Goal: Task Accomplishment & Management: Manage account settings

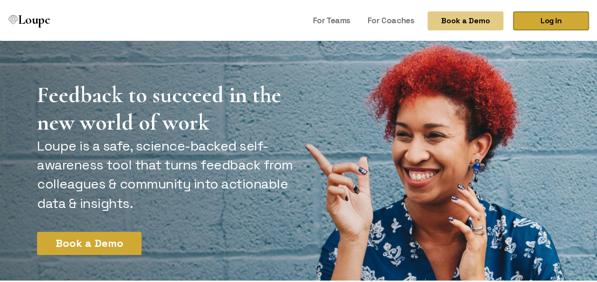
click at [535, 12] on link "Log In" at bounding box center [551, 18] width 76 height 19
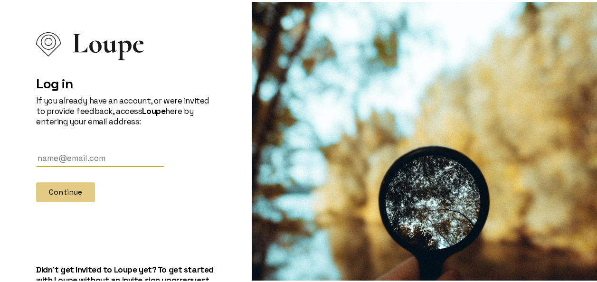
click at [75, 159] on input "text" at bounding box center [100, 157] width 128 height 18
type input "[EMAIL_ADDRESS][DOMAIN_NAME]"
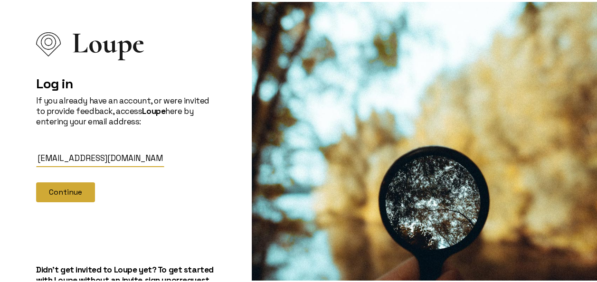
click at [54, 192] on button "Continue" at bounding box center [65, 190] width 59 height 20
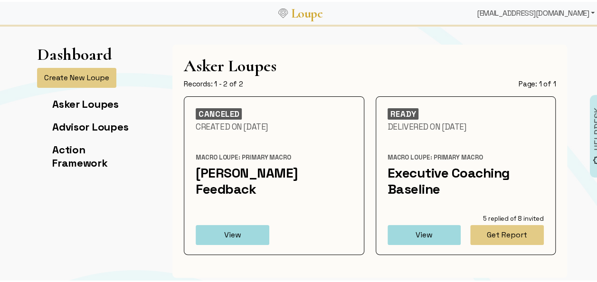
click at [583, 10] on div "[EMAIL_ADDRESS][DOMAIN_NAME]" at bounding box center [535, 11] width 125 height 19
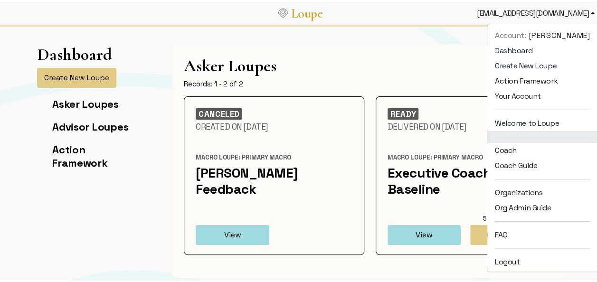
click at [495, 140] on li at bounding box center [542, 135] width 111 height 12
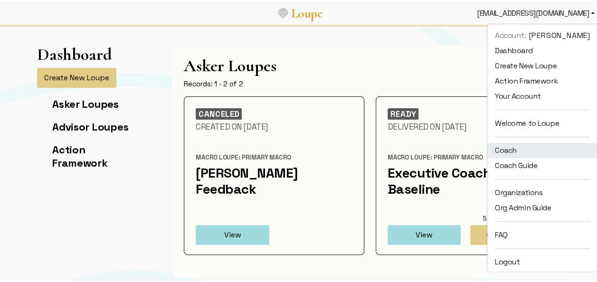
click at [494, 148] on link "Coach" at bounding box center [542, 148] width 111 height 15
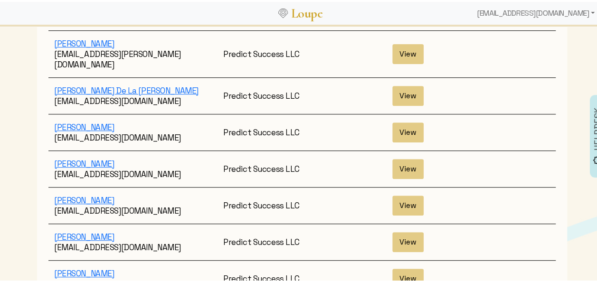
scroll to position [158, 0]
click at [403, 193] on button "View" at bounding box center [407, 203] width 31 height 20
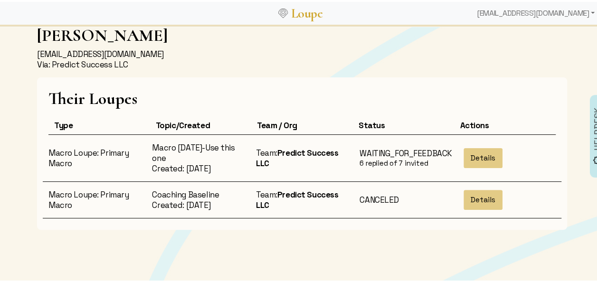
scroll to position [62, 0]
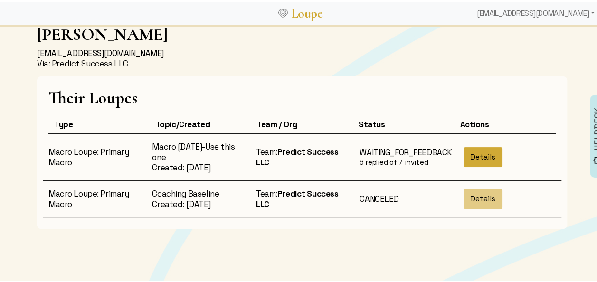
click at [468, 147] on button "Details" at bounding box center [482, 155] width 39 height 20
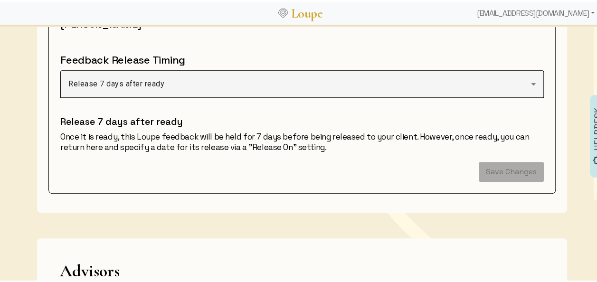
scroll to position [171, 0]
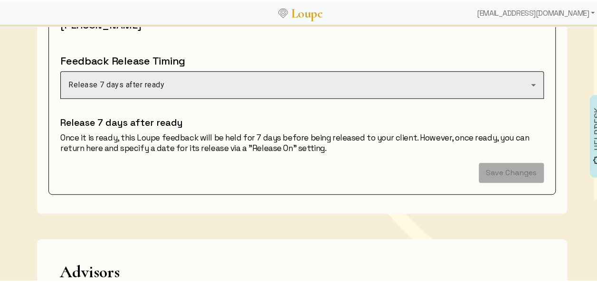
click at [242, 81] on div "Release 7 days after ready" at bounding box center [299, 82] width 462 height 11
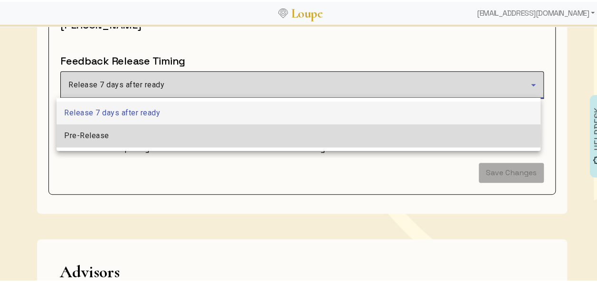
click at [94, 137] on span "Pre-Release" at bounding box center [86, 133] width 45 height 11
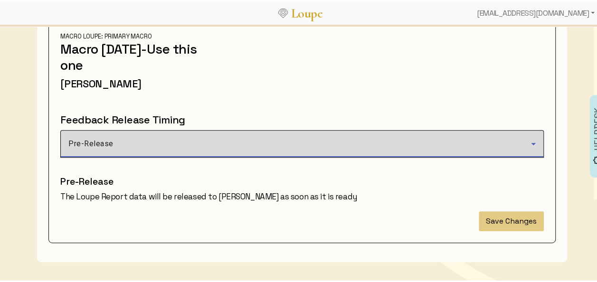
scroll to position [114, 0]
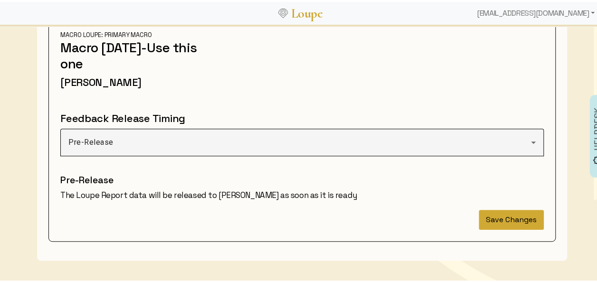
click at [504, 220] on button "Save Changes" at bounding box center [511, 218] width 65 height 20
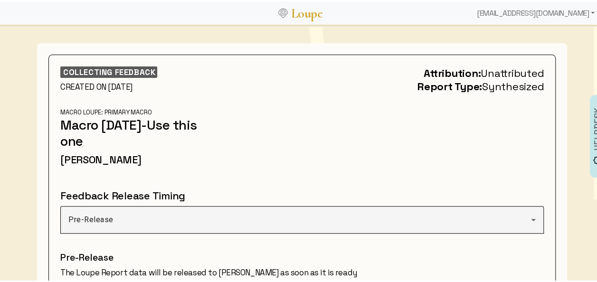
scroll to position [0, 0]
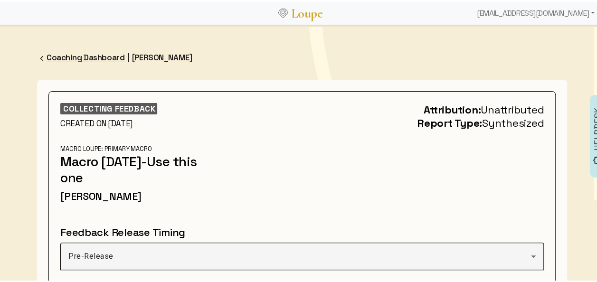
click at [53, 54] on link "Coaching Dashboard" at bounding box center [86, 55] width 78 height 10
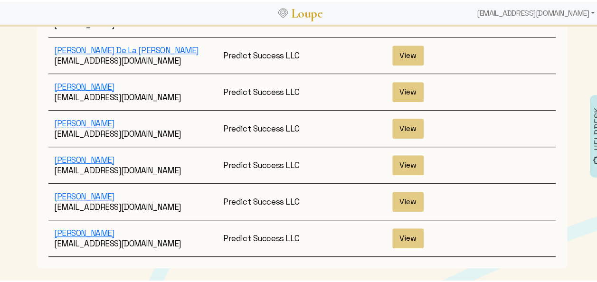
scroll to position [198, 0]
click at [403, 189] on button "View" at bounding box center [407, 199] width 31 height 20
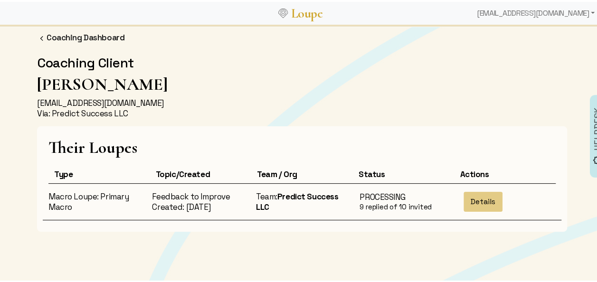
scroll to position [19, 0]
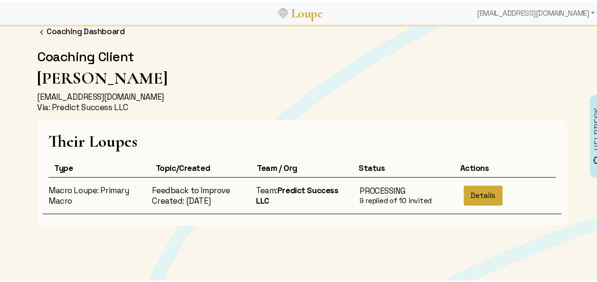
click at [477, 192] on button "Details" at bounding box center [482, 194] width 39 height 20
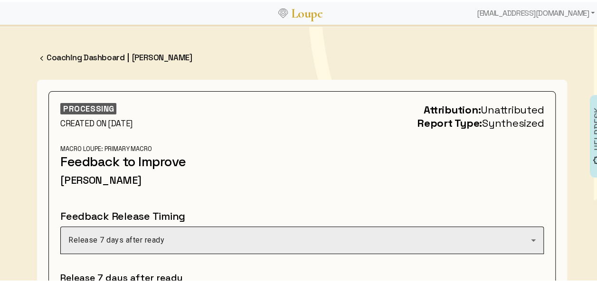
click at [218, 233] on div "Release 7 days after ready" at bounding box center [299, 238] width 462 height 11
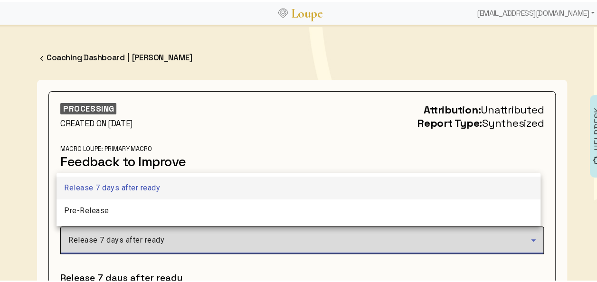
click at [218, 233] on div at bounding box center [302, 141] width 604 height 282
